Goal: Information Seeking & Learning: Learn about a topic

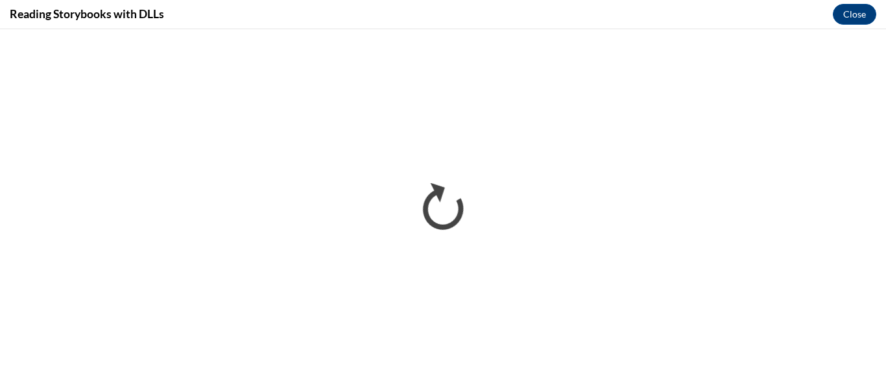
scroll to position [720, 0]
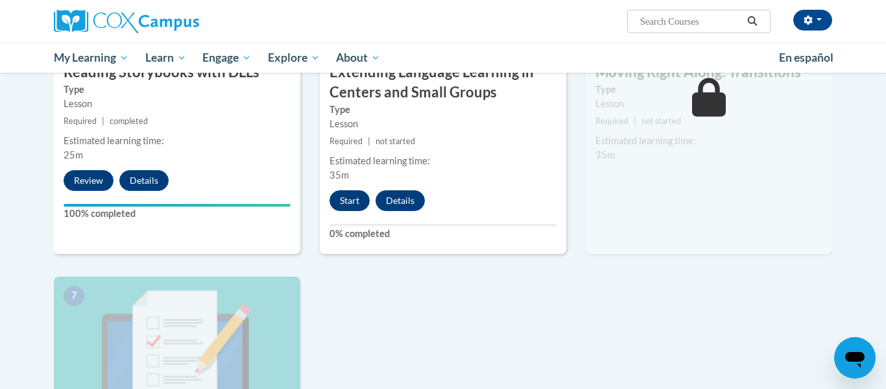
scroll to position [830, 0]
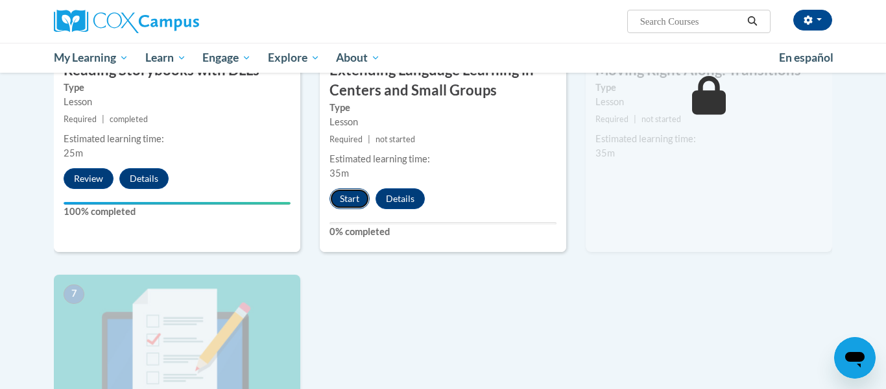
click at [348, 200] on button "Start" at bounding box center [350, 198] width 40 height 21
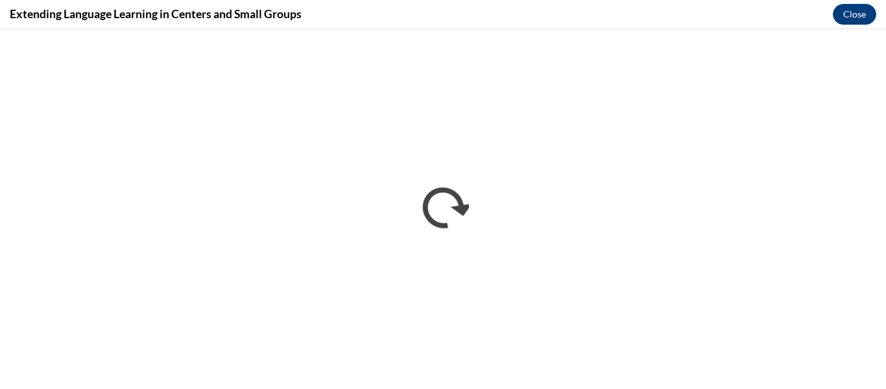
scroll to position [0, 0]
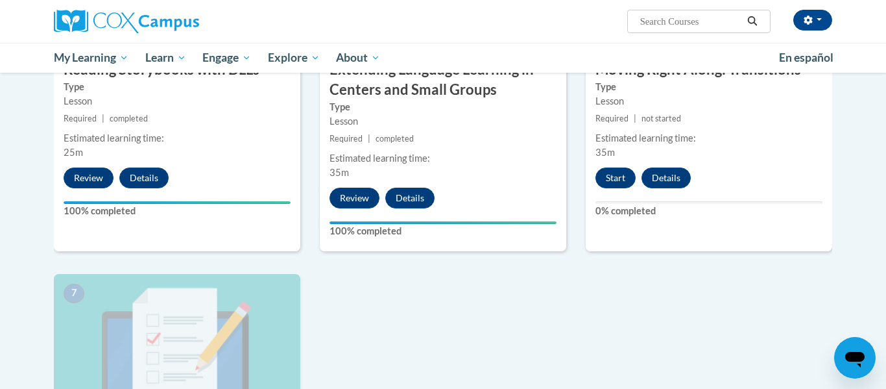
scroll to position [805, 0]
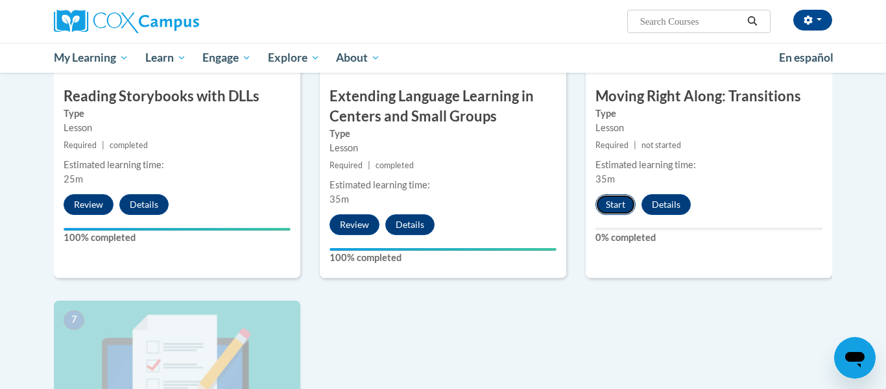
click at [627, 206] on button "Start" at bounding box center [616, 204] width 40 height 21
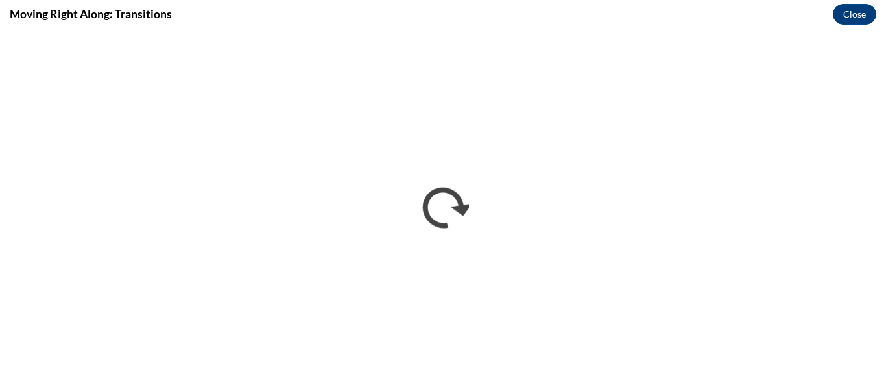
scroll to position [0, 0]
